Goal: Navigation & Orientation: Find specific page/section

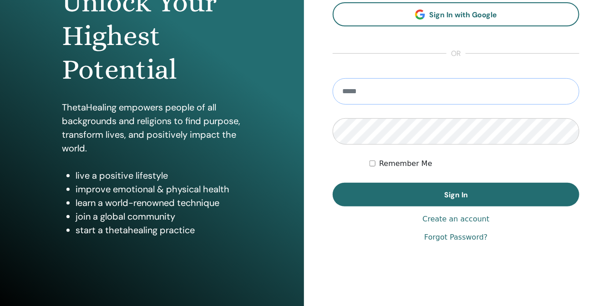
scroll to position [117, 0]
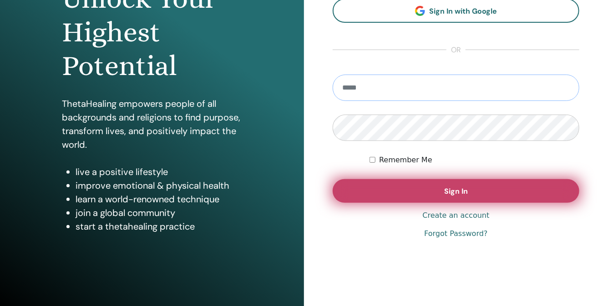
type input "**********"
click at [408, 191] on button "Sign In" at bounding box center [456, 191] width 247 height 24
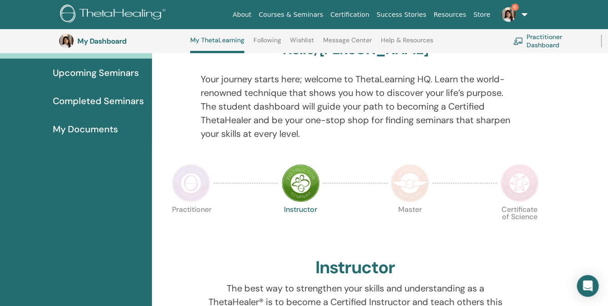
scroll to position [26, 0]
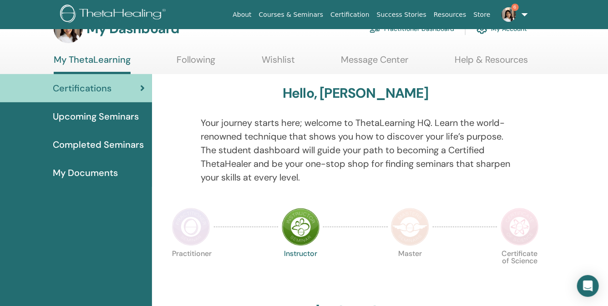
click at [105, 168] on span "My Documents" at bounding box center [85, 173] width 65 height 14
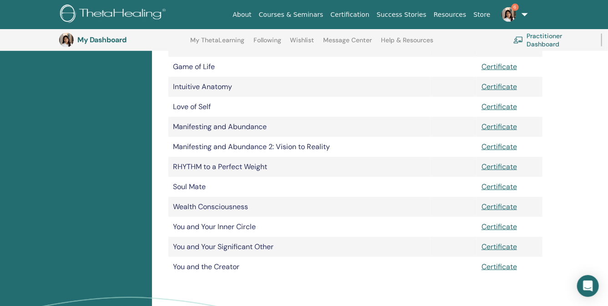
scroll to position [244, 0]
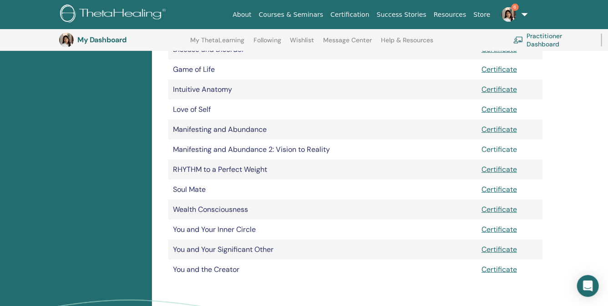
click at [491, 152] on link "Certificate" at bounding box center [499, 150] width 35 height 10
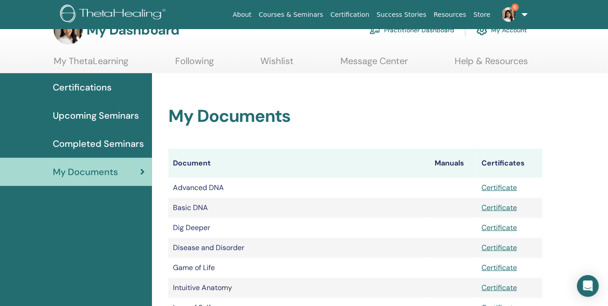
scroll to position [0, 0]
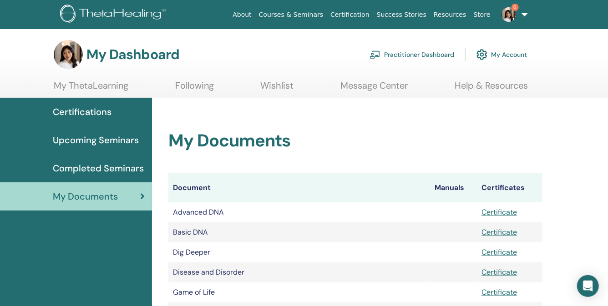
click at [93, 112] on span "Certifications" at bounding box center [82, 112] width 59 height 14
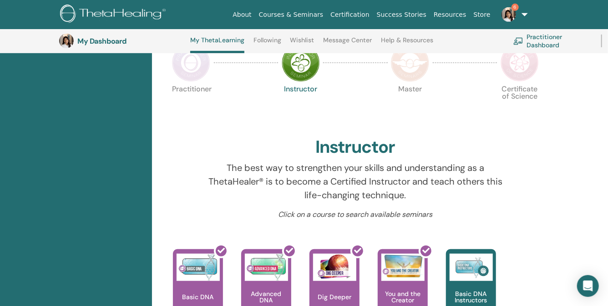
scroll to position [145, 0]
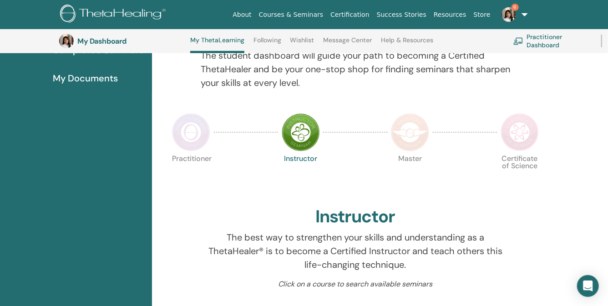
click at [182, 140] on img at bounding box center [191, 132] width 38 height 38
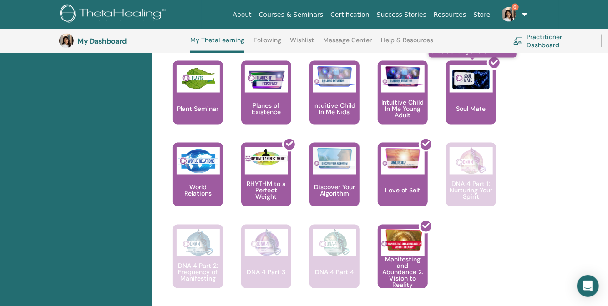
scroll to position [713, 0]
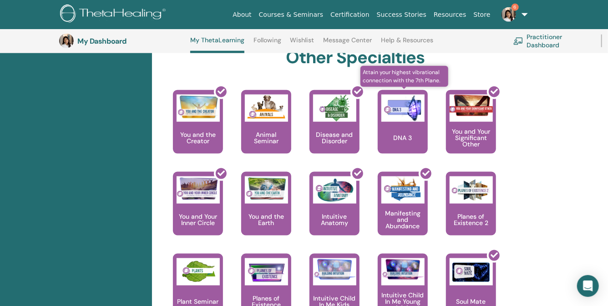
scroll to position [501, 0]
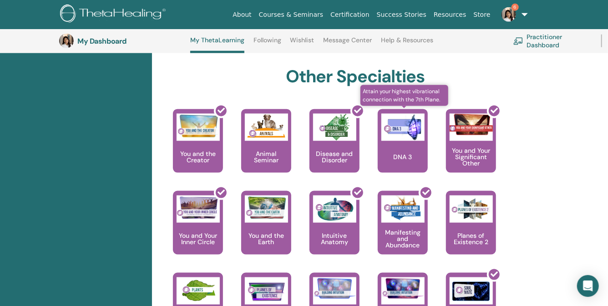
click at [405, 121] on img at bounding box center [402, 127] width 43 height 27
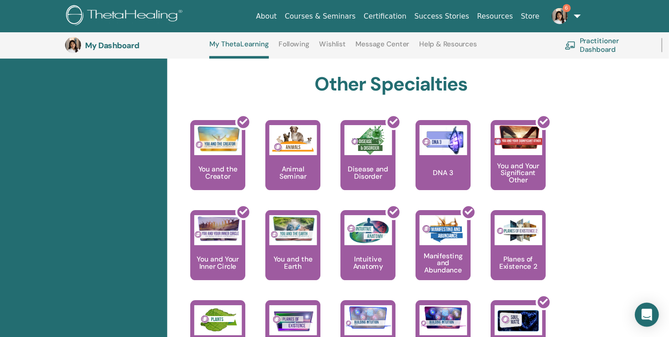
scroll to position [502, 0]
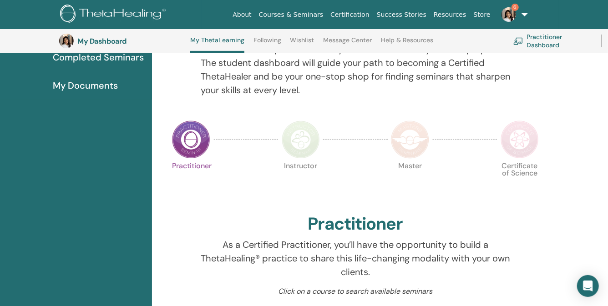
scroll to position [140, 0]
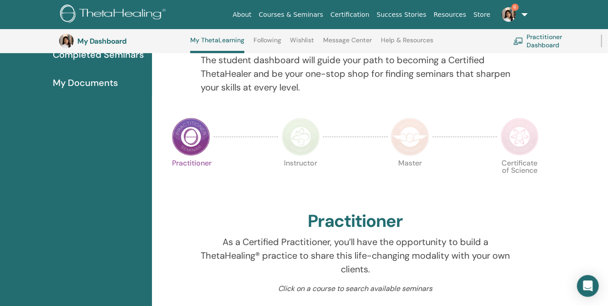
click at [419, 128] on img at bounding box center [410, 137] width 38 height 38
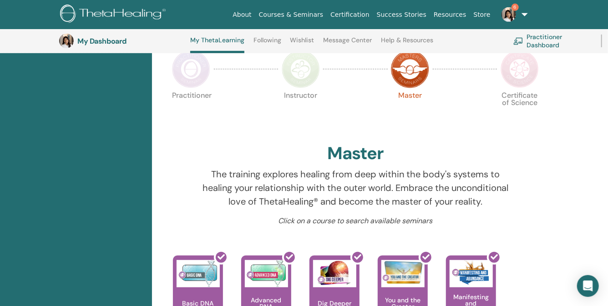
scroll to position [198, 0]
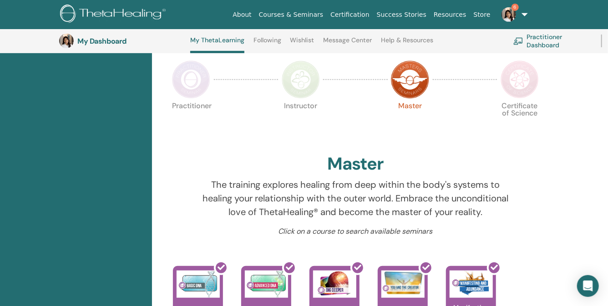
click at [521, 90] on img at bounding box center [520, 80] width 38 height 38
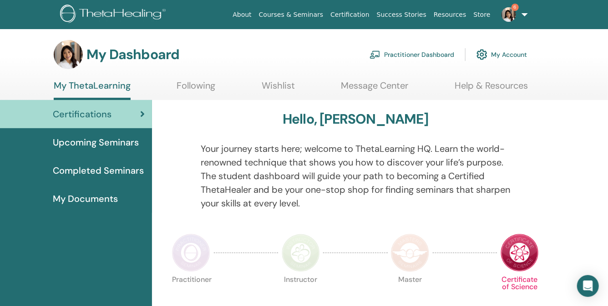
click at [301, 15] on link "Courses & Seminars" at bounding box center [291, 14] width 72 height 17
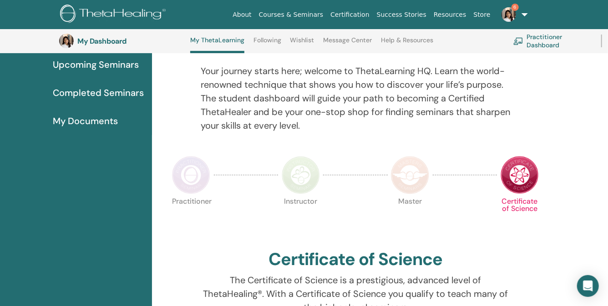
scroll to position [106, 0]
